Goal: Task Accomplishment & Management: Manage account settings

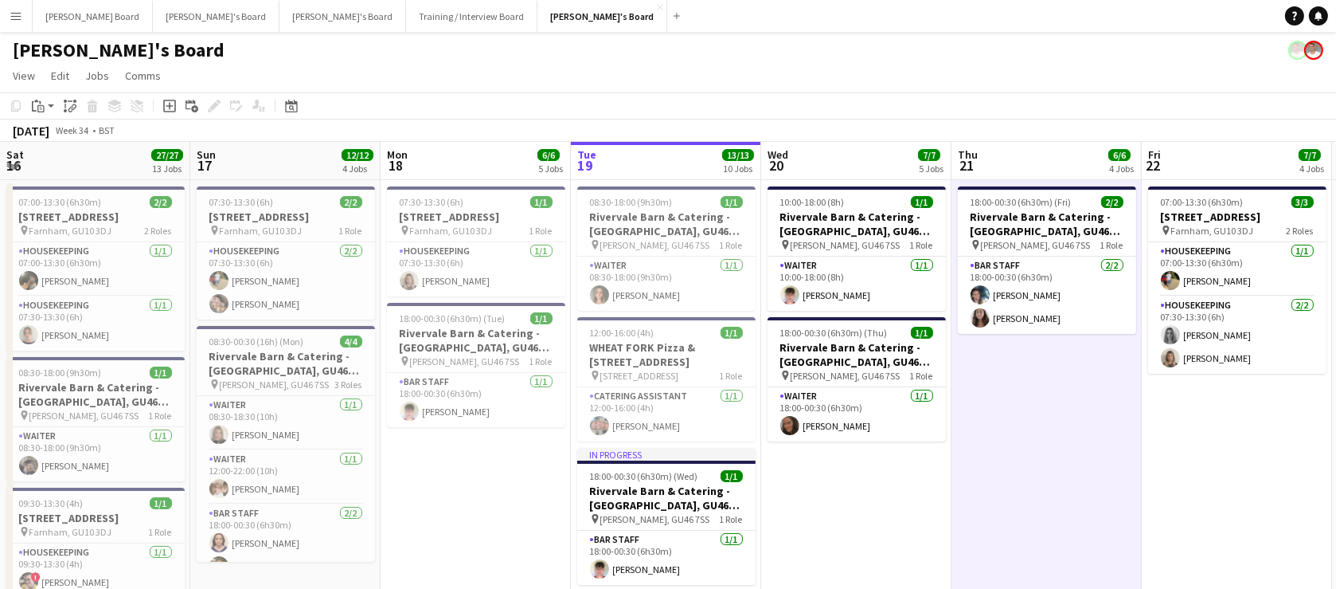
scroll to position [150, 0]
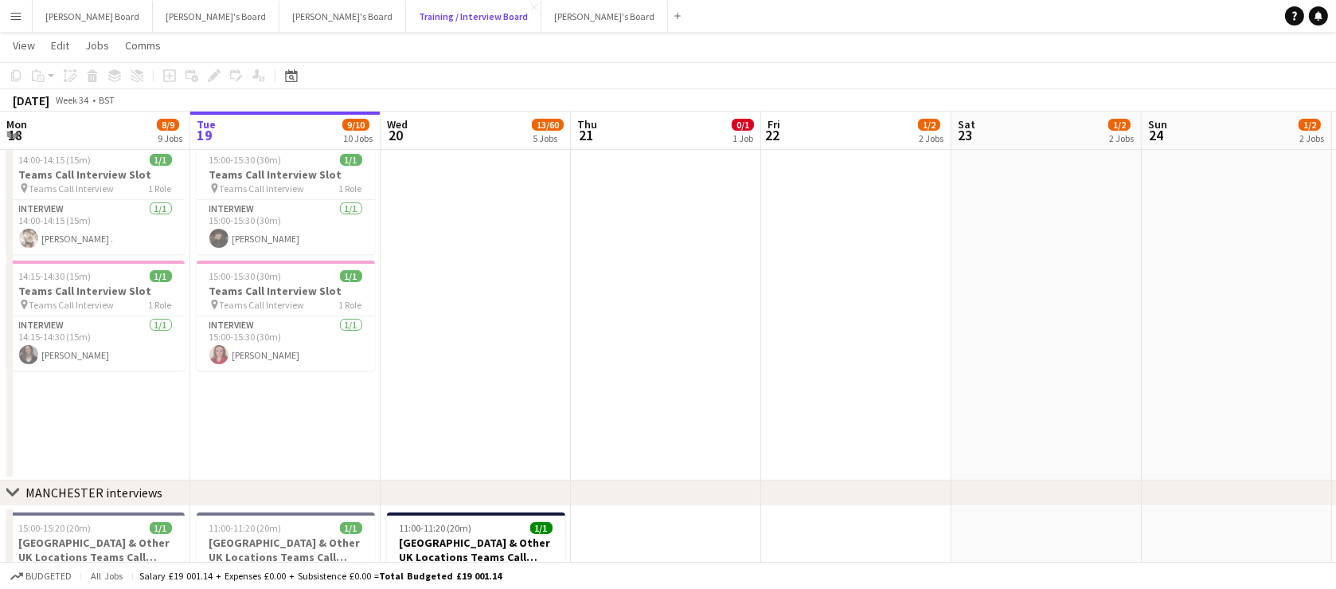
scroll to position [385, 0]
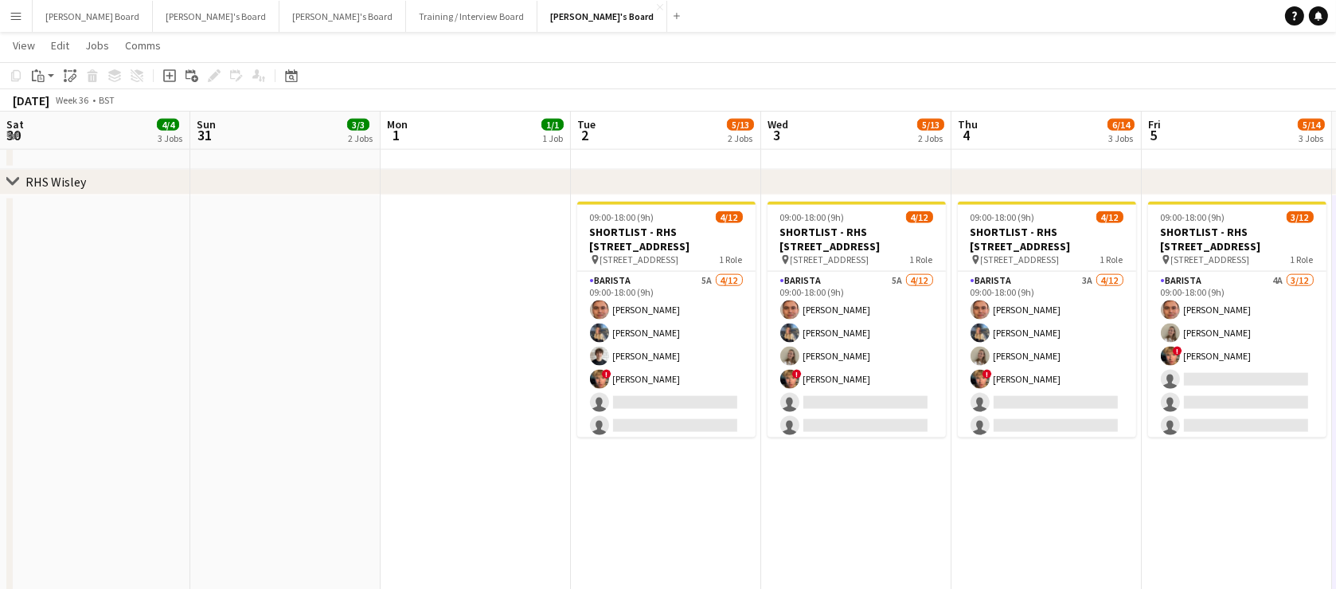
scroll to position [0, 452]
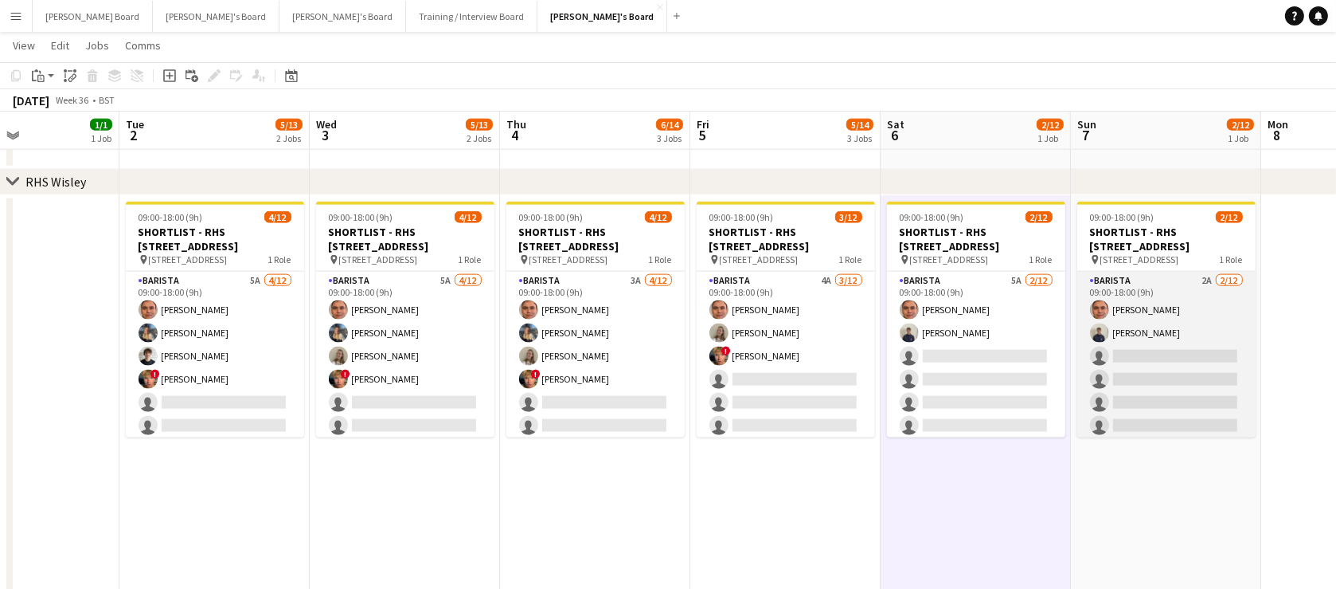
click at [1178, 359] on app-card-role "Barista 2A [DATE] 09:00-18:00 (9h) [PERSON_NAME] [PERSON_NAME] single-neutral-a…" at bounding box center [1167, 426] width 178 height 308
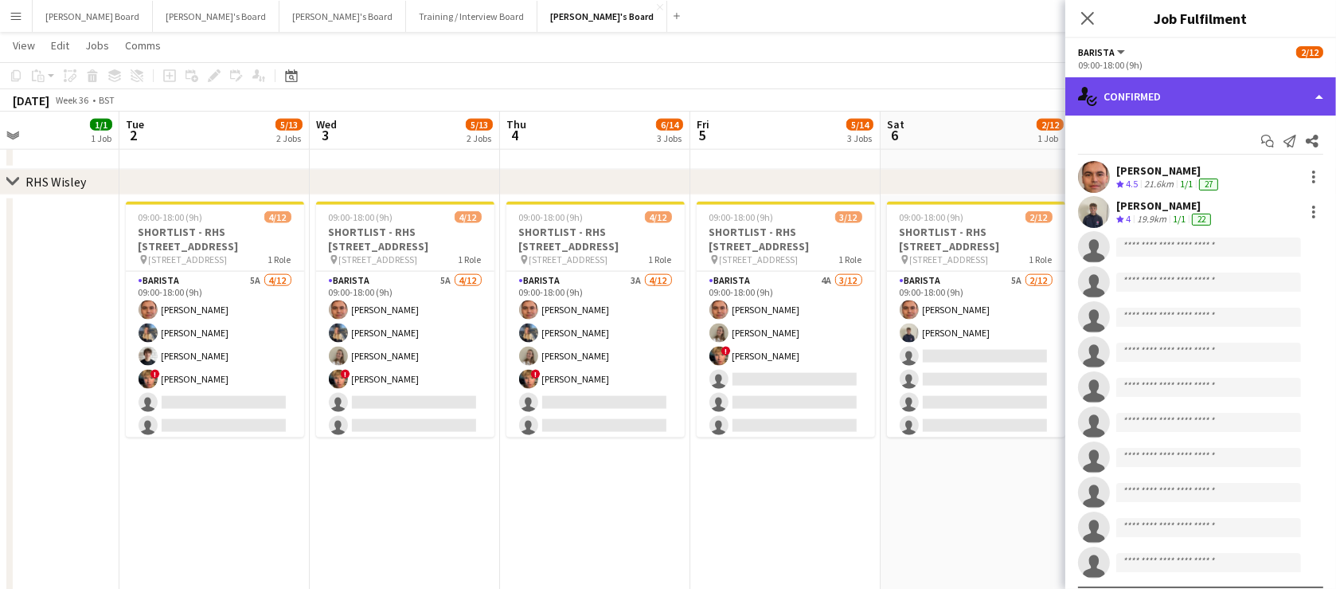
click at [1111, 82] on div "single-neutral-actions-check-2 Confirmed" at bounding box center [1201, 96] width 271 height 38
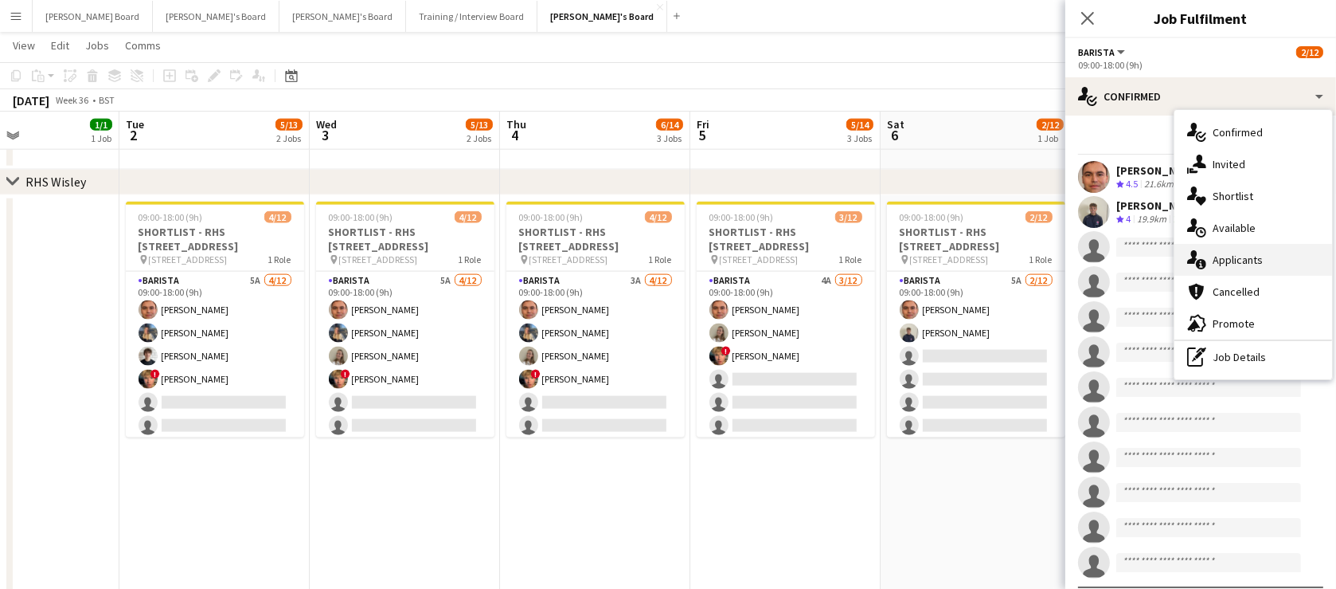
click at [1273, 256] on div "single-neutral-actions-information Applicants" at bounding box center [1254, 260] width 158 height 32
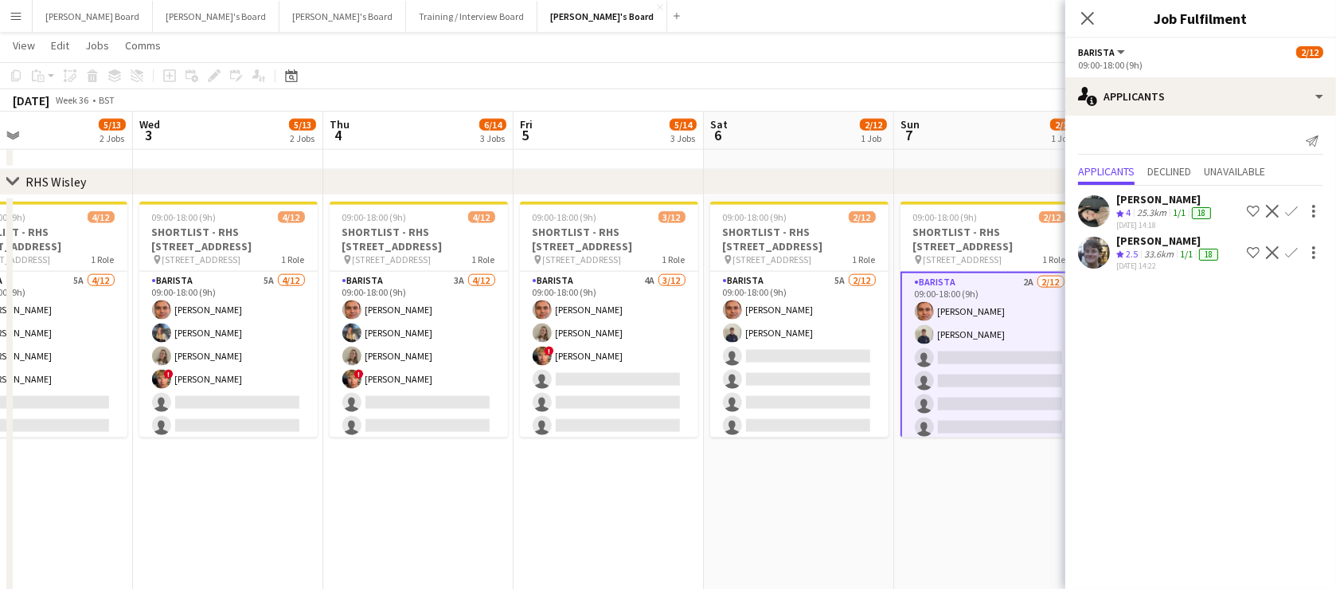
drag, startPoint x: 853, startPoint y: 532, endPoint x: 737, endPoint y: 522, distance: 116.7
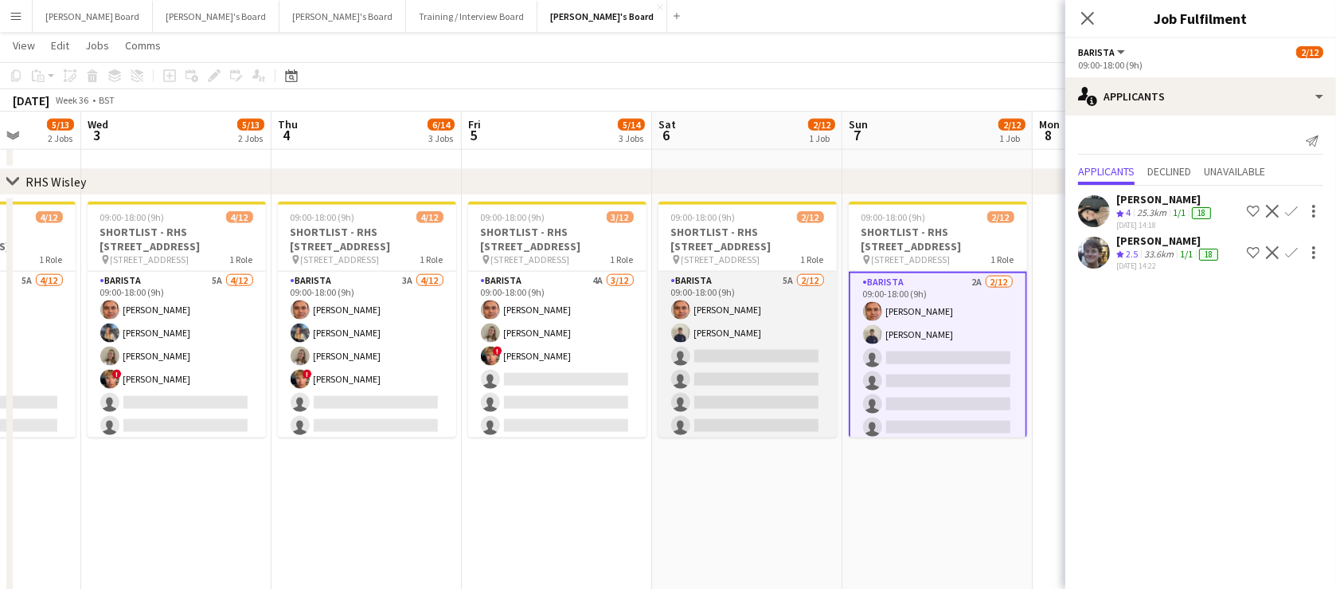
click at [737, 405] on app-card-role "Barista 5A [DATE] 09:00-18:00 (9h) [PERSON_NAME] [PERSON_NAME] single-neutral-a…" at bounding box center [748, 426] width 178 height 308
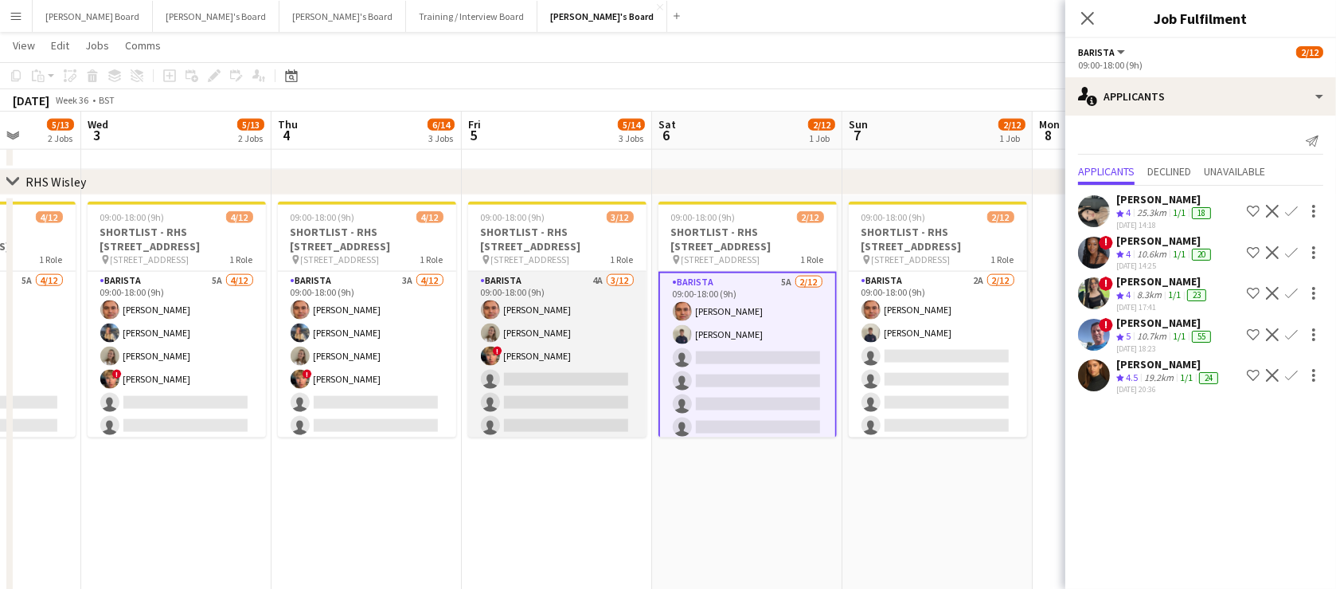
click at [569, 405] on app-card-role "Barista 4A [DATE] 09:00-18:00 (9h) [PERSON_NAME] [PERSON_NAME] ! [PERSON_NAME] …" at bounding box center [557, 426] width 178 height 308
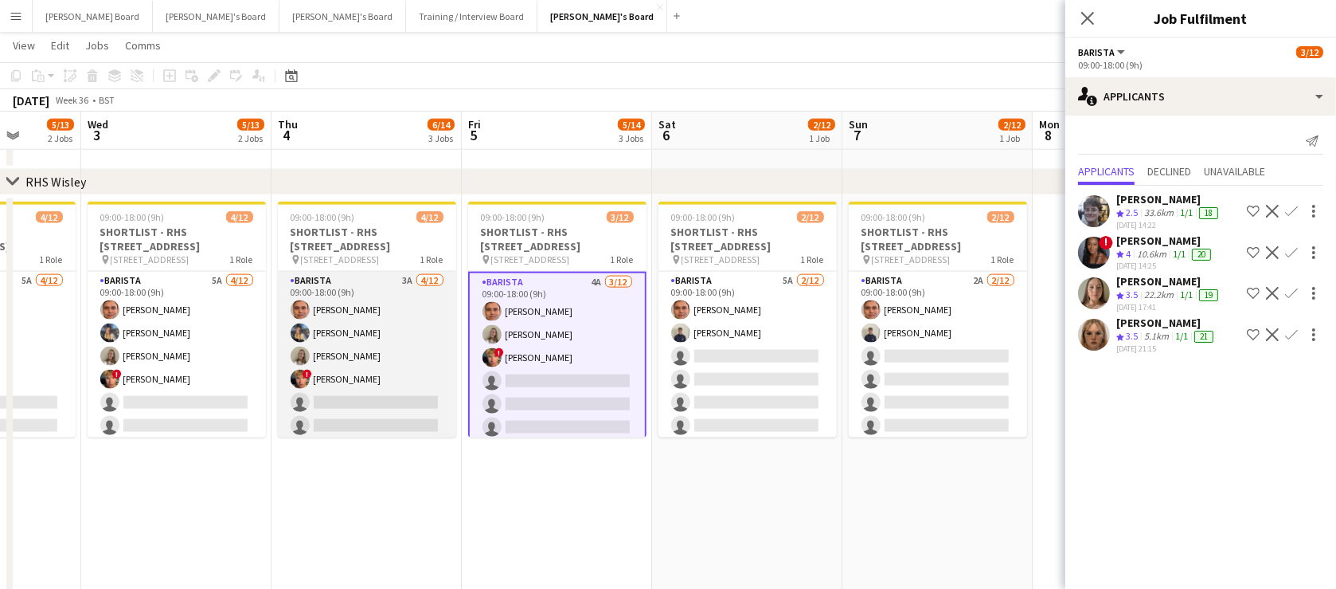
click at [405, 400] on app-card-role "Barista 3A [DATE] 09:00-18:00 (9h) [PERSON_NAME] [PERSON_NAME] [PERSON_NAME] ! …" at bounding box center [367, 426] width 178 height 308
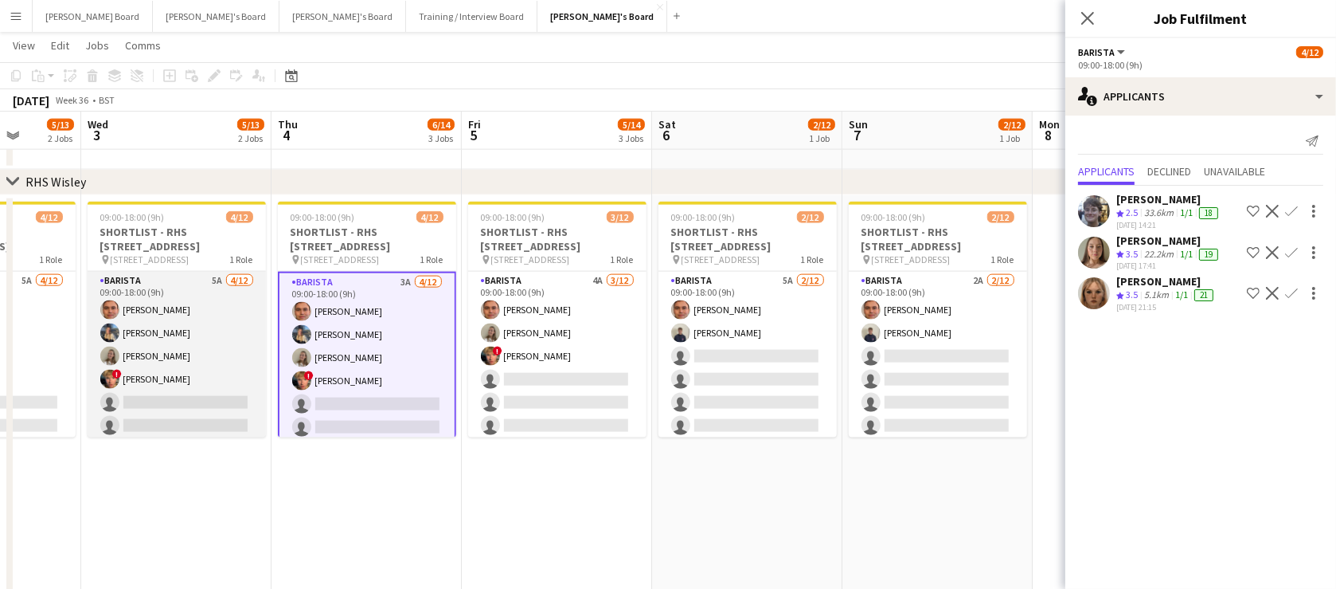
click at [221, 409] on app-card-role "Barista 5A [DATE] 09:00-18:00 (9h) [PERSON_NAME] [PERSON_NAME] [PERSON_NAME] ! …" at bounding box center [177, 426] width 178 height 308
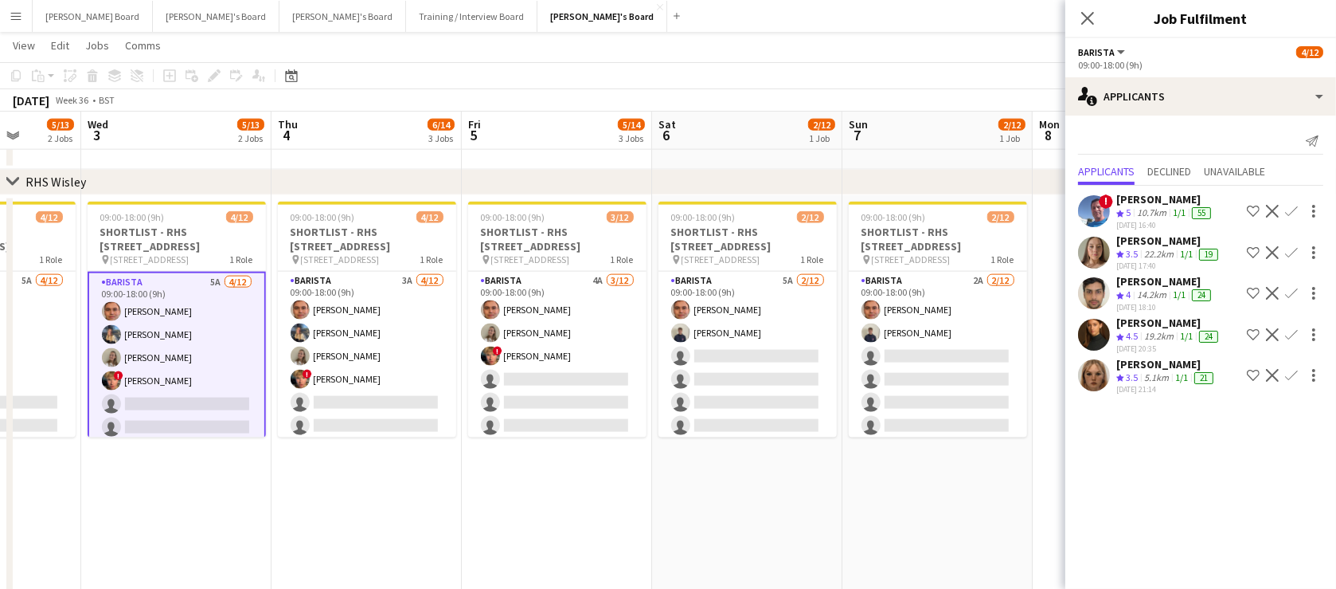
click at [1148, 250] on div "22.2km" at bounding box center [1159, 255] width 36 height 14
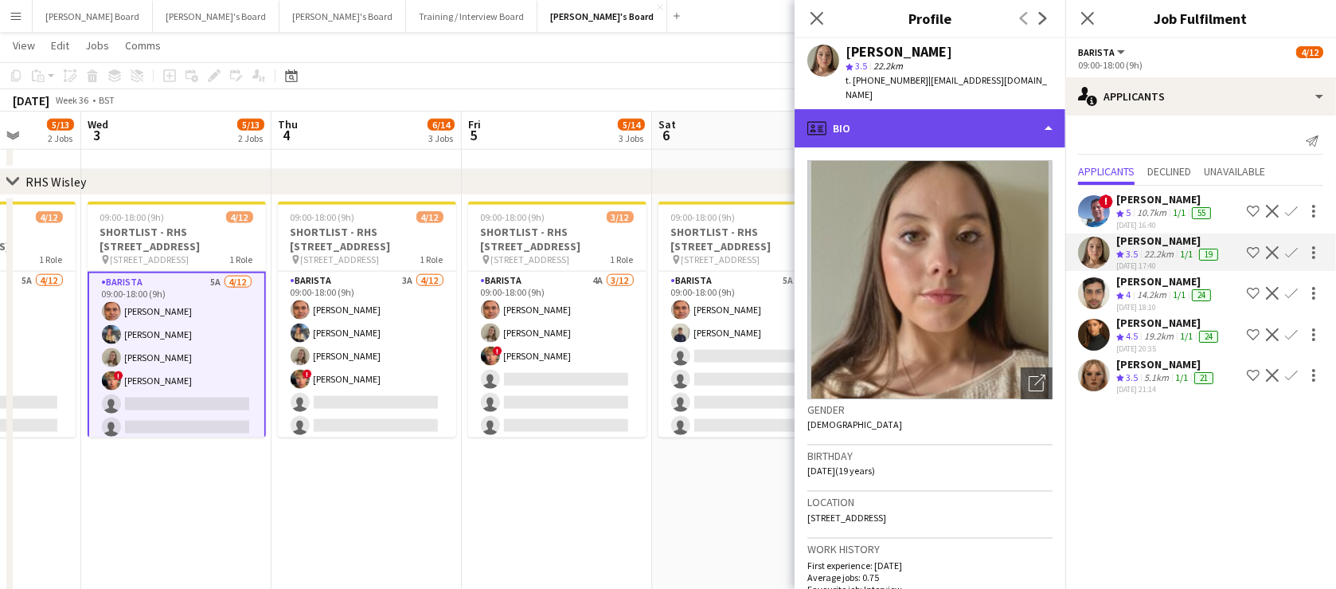
click at [952, 113] on div "profile Bio" at bounding box center [930, 128] width 271 height 38
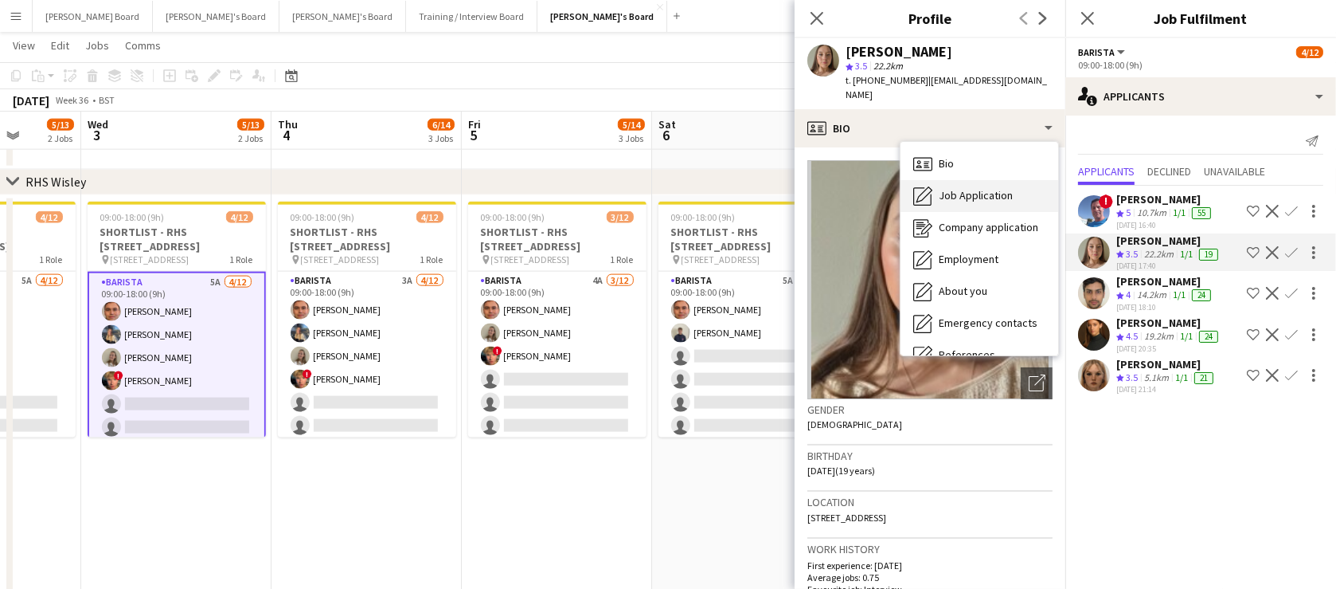
click at [977, 188] on span "Job Application" at bounding box center [976, 195] width 74 height 14
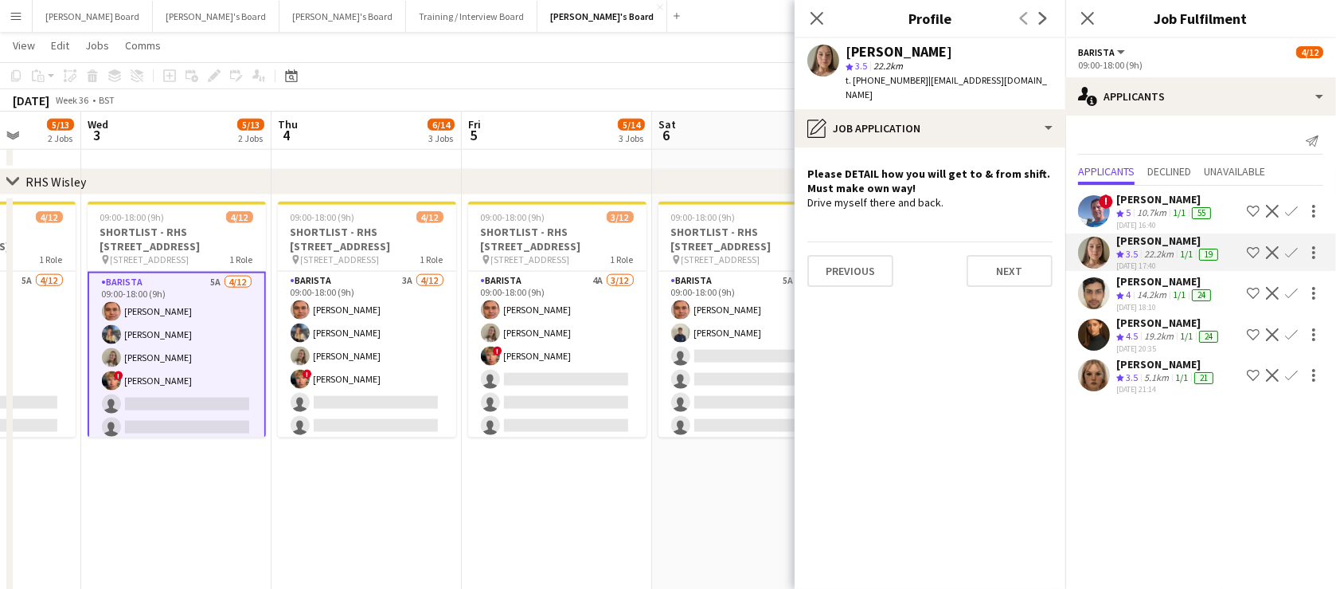
click at [693, 526] on app-date-cell "09:00-18:00 (9h) 2/12 SHORTLIST - [GEOGRAPHIC_DATA], [STREET_ADDRESS] pin Wokin…" at bounding box center [747, 585] width 190 height 780
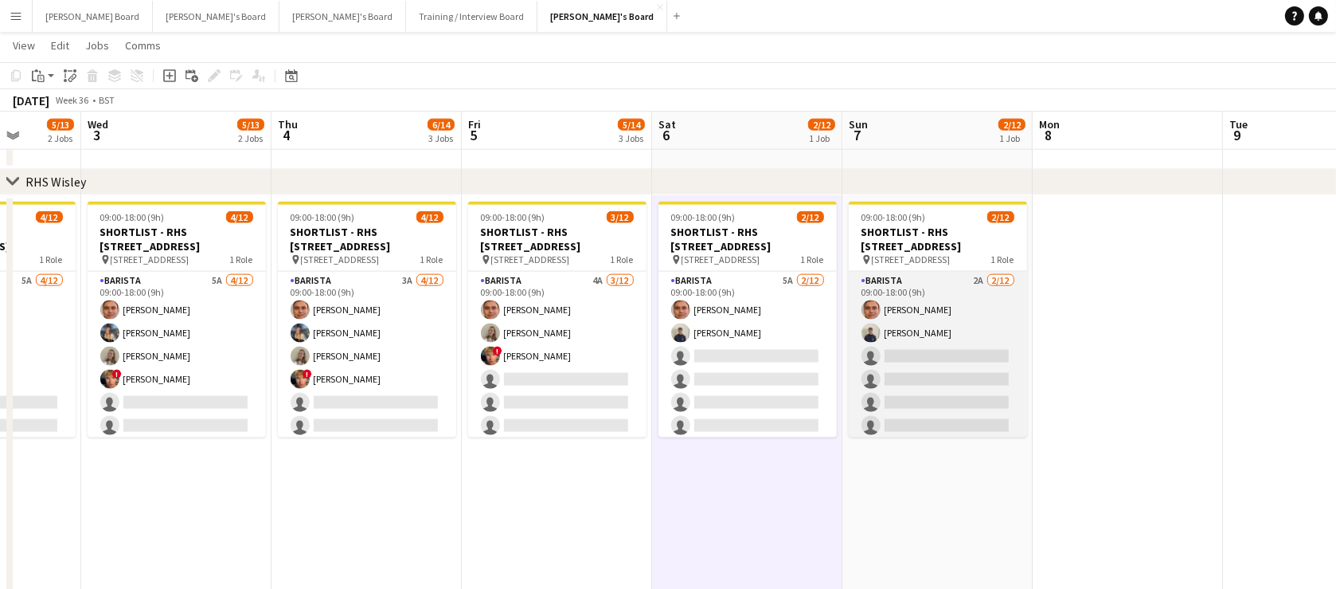
click at [942, 375] on app-card-role "Barista 2A [DATE] 09:00-18:00 (9h) [PERSON_NAME] [PERSON_NAME] single-neutral-a…" at bounding box center [938, 426] width 178 height 308
